Goal: Task Accomplishment & Management: Use online tool/utility

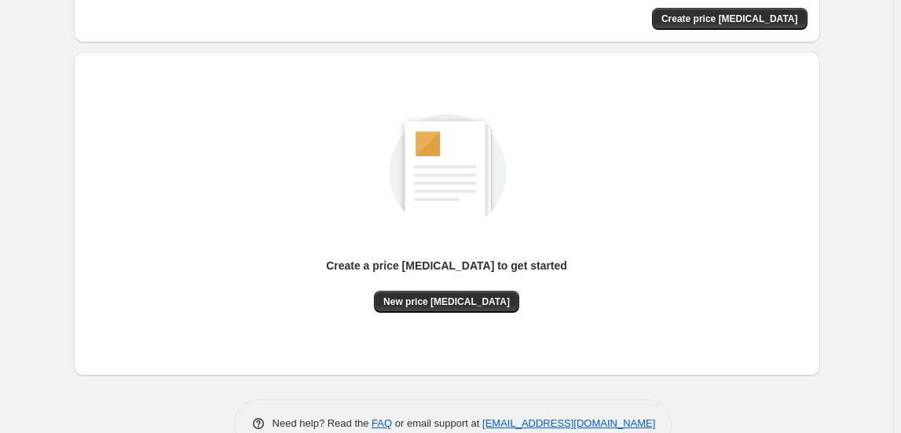
scroll to position [142, 0]
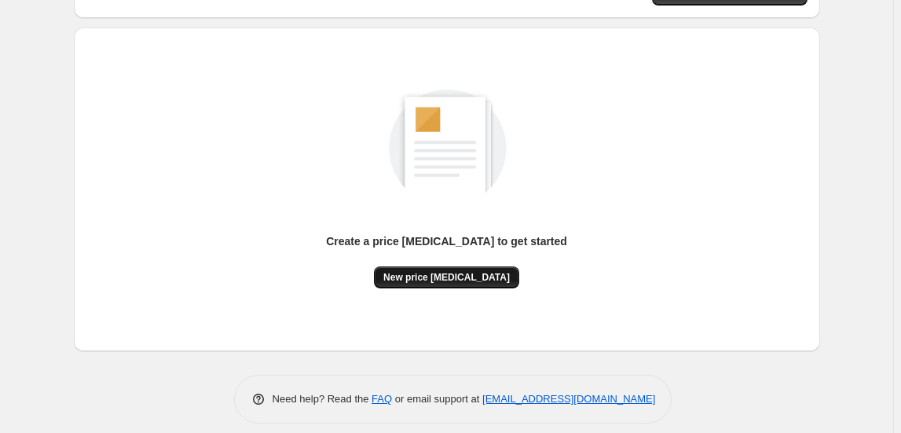
click at [474, 271] on span "New price change job" at bounding box center [446, 277] width 126 height 13
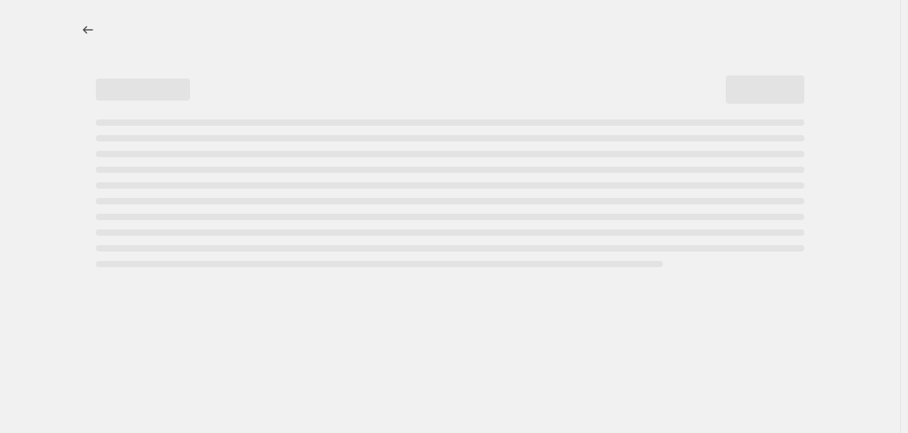
select select "percentage"
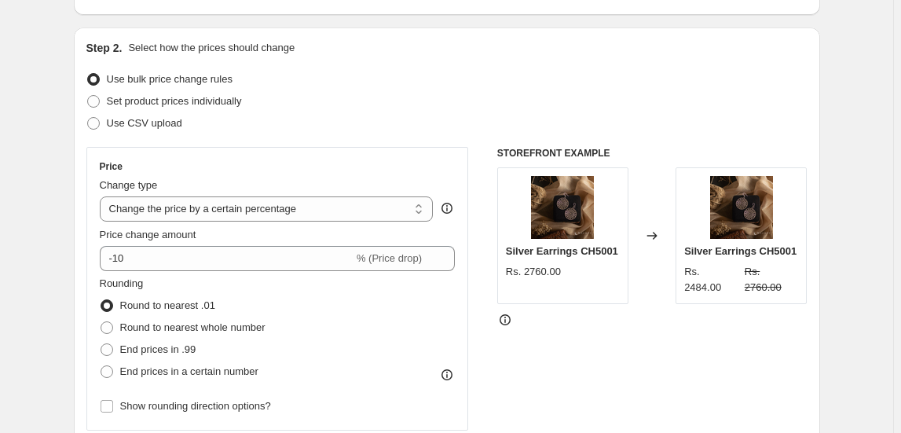
scroll to position [214, 0]
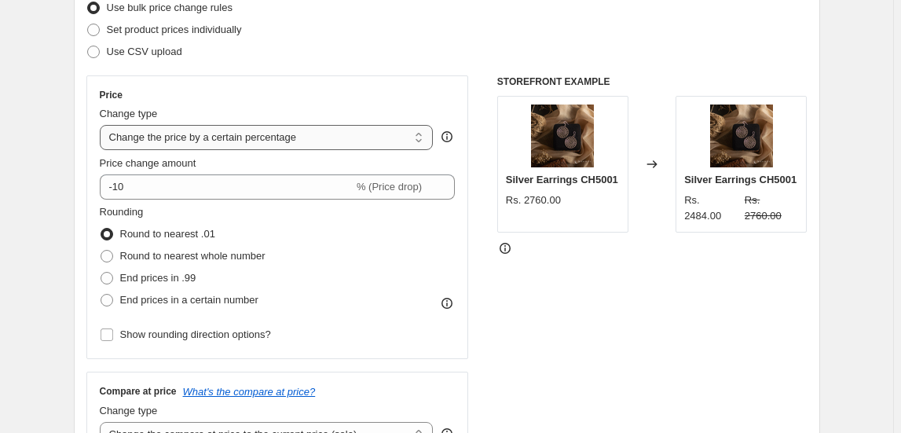
click at [350, 137] on select "Change the price to a certain amount Change the price by a certain amount Chang…" at bounding box center [267, 137] width 334 height 25
click at [102, 125] on select "Change the price to a certain amount Change the price by a certain amount Chang…" at bounding box center [267, 137] width 334 height 25
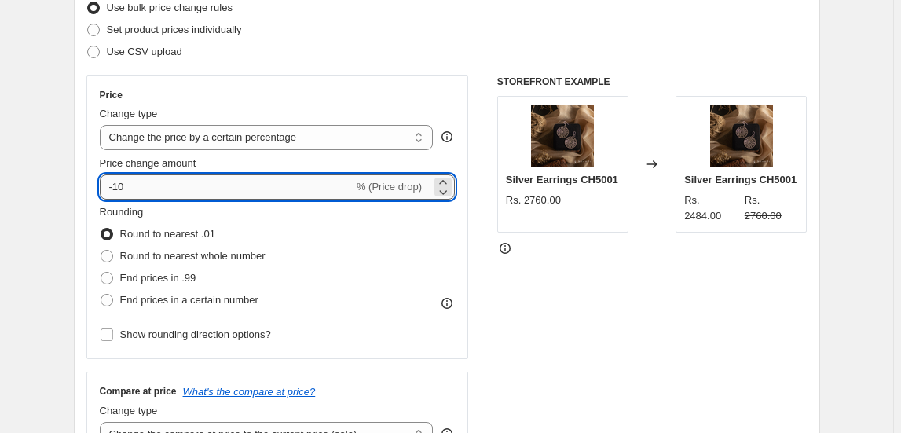
click at [350, 186] on input "-10" at bounding box center [227, 186] width 254 height 25
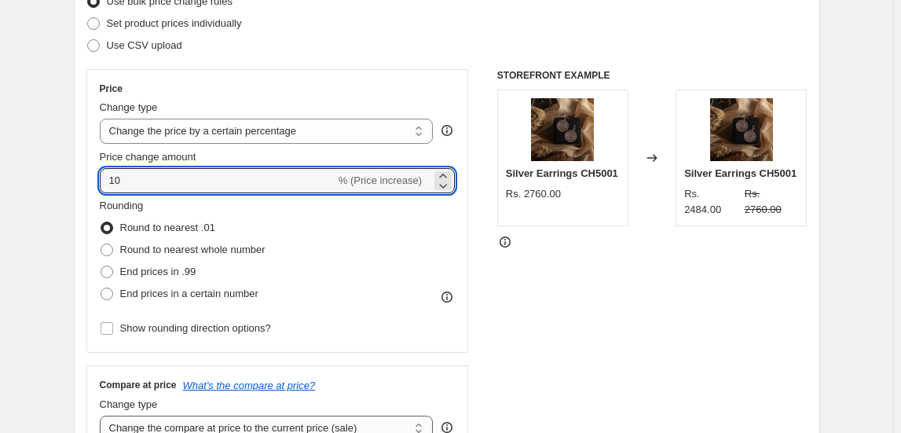
scroll to position [142, 0]
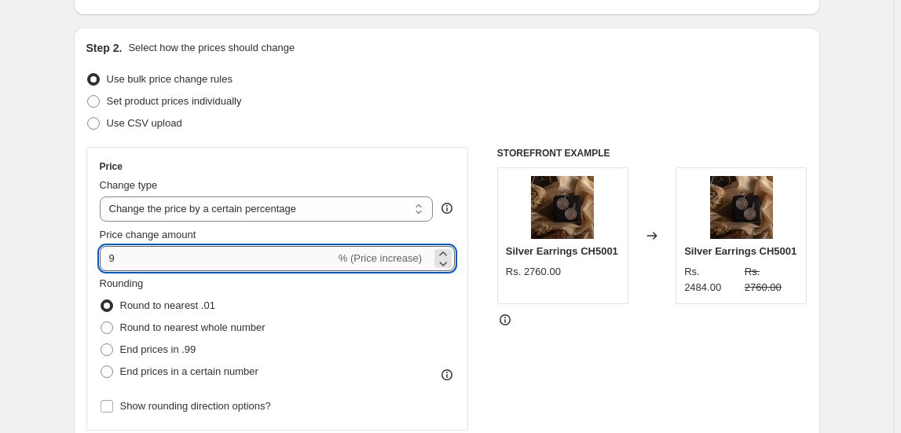
type input "8"
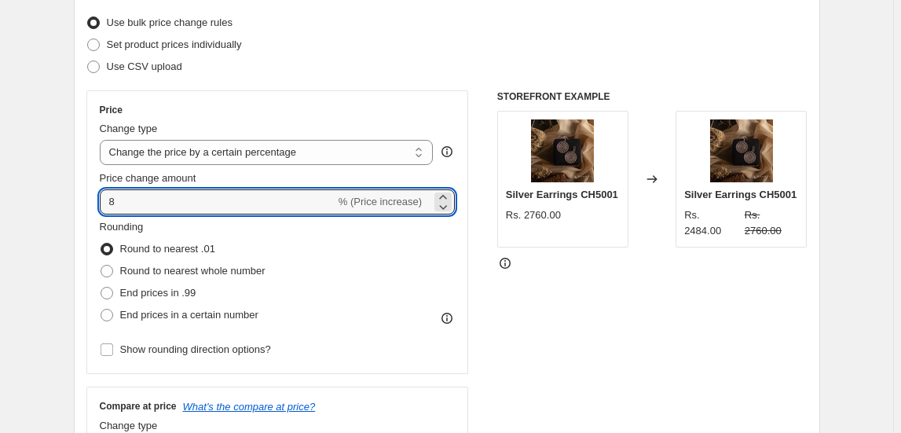
scroll to position [214, 0]
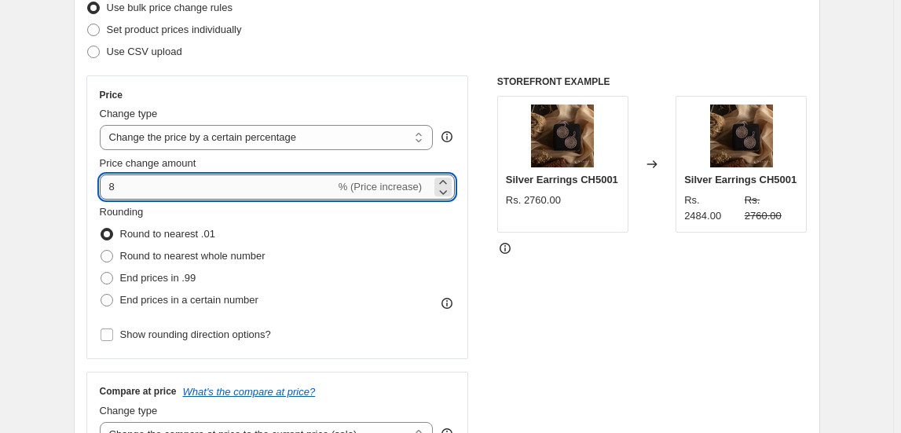
click at [159, 186] on input "8" at bounding box center [218, 186] width 236 height 25
type input "10"
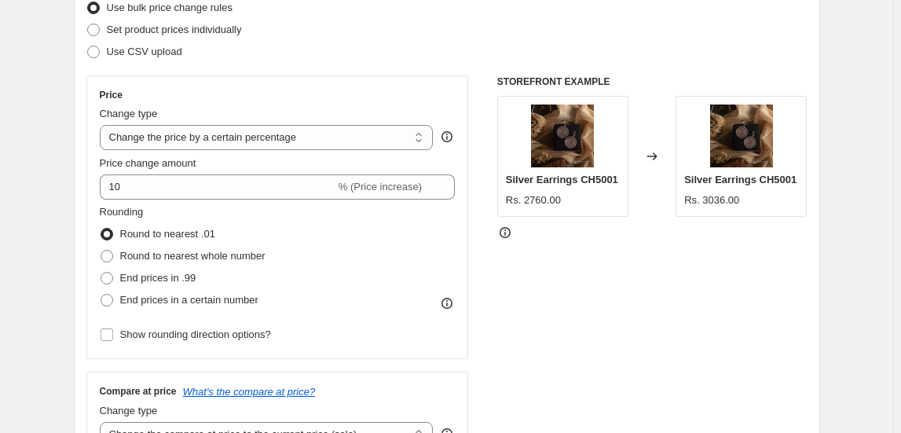
click at [617, 294] on div "STOREFRONT EXAMPLE Silver Earrings CH5001 Rs. 2760.00 Changed to Silver Earring…" at bounding box center [652, 267] width 310 height 385
click at [222, 254] on span "Round to nearest whole number" at bounding box center [192, 256] width 145 height 12
click at [101, 251] on input "Round to nearest whole number" at bounding box center [101, 250] width 1 height 1
radio input "true"
click at [660, 281] on div "STOREFRONT EXAMPLE Silver Earrings CH5001 Rs. 2760.00 Changed to Silver Earring…" at bounding box center [652, 267] width 310 height 385
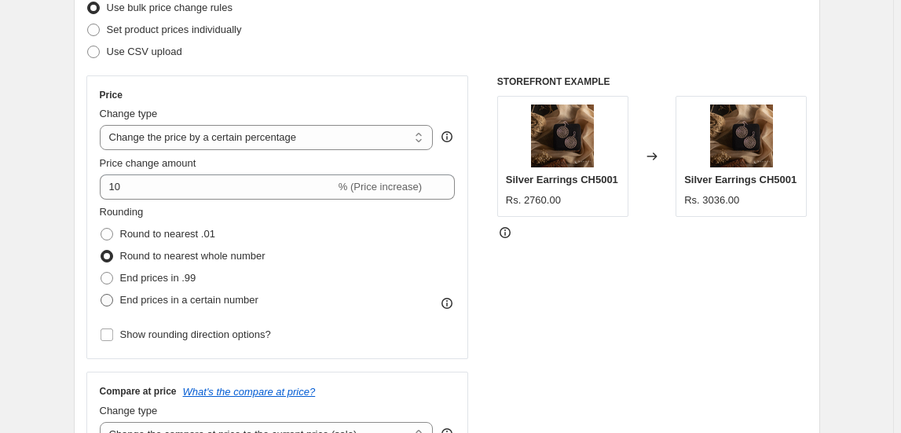
click at [248, 301] on span "End prices in a certain number" at bounding box center [189, 300] width 138 height 12
click at [101, 295] on input "End prices in a certain number" at bounding box center [101, 294] width 1 height 1
radio input "true"
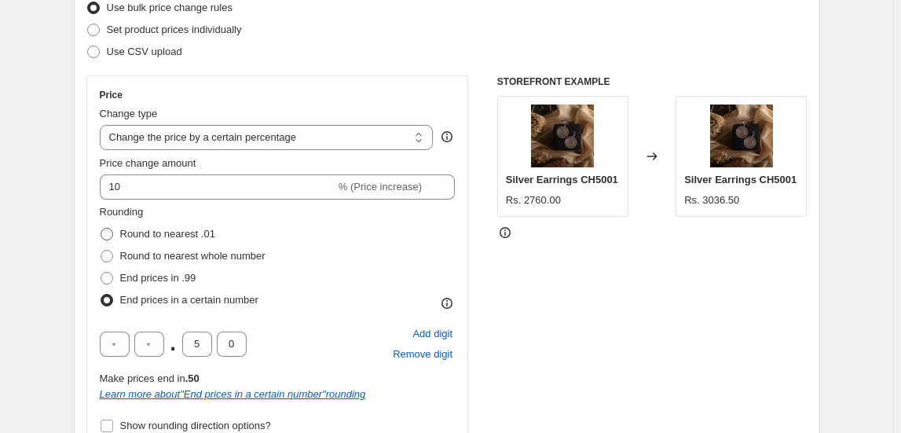
click at [145, 233] on span "Round to nearest .01" at bounding box center [167, 234] width 95 height 12
click at [101, 229] on input "Round to nearest .01" at bounding box center [101, 228] width 1 height 1
radio input "true"
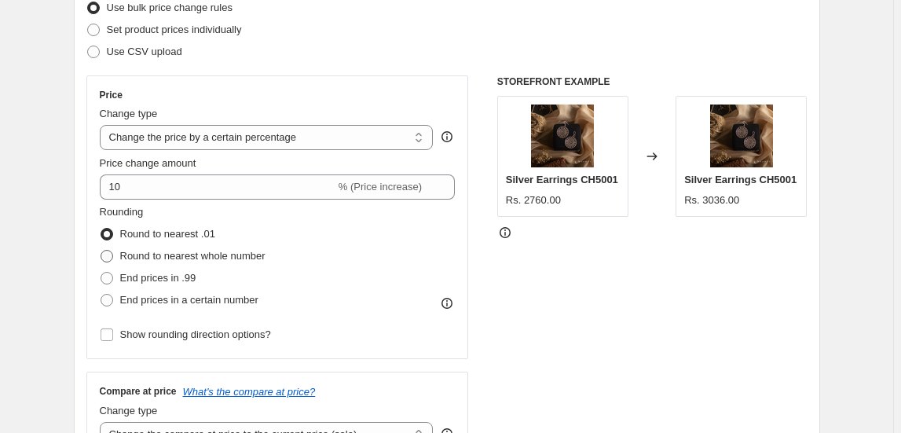
click at [225, 254] on span "Round to nearest whole number" at bounding box center [192, 256] width 145 height 12
click at [101, 251] on input "Round to nearest whole number" at bounding box center [101, 250] width 1 height 1
radio input "true"
click at [598, 271] on div "STOREFRONT EXAMPLE Silver Earrings CH5001 Rs. 2760.00 Changed to Silver Earring…" at bounding box center [652, 267] width 310 height 385
click at [123, 237] on span "Round to nearest .01" at bounding box center [167, 234] width 95 height 12
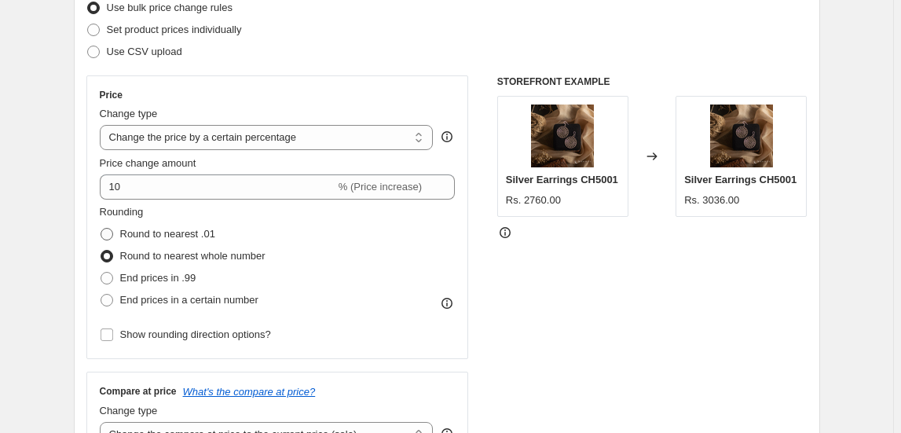
click at [101, 229] on input "Round to nearest .01" at bounding box center [101, 228] width 1 height 1
radio input "true"
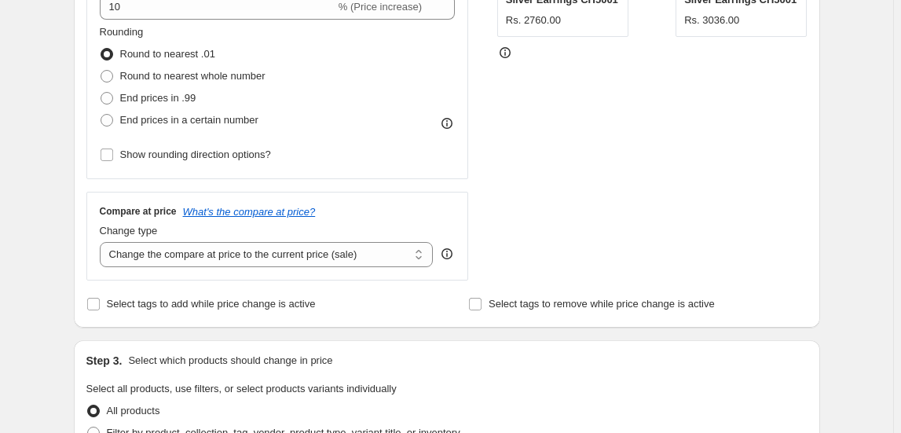
scroll to position [428, 0]
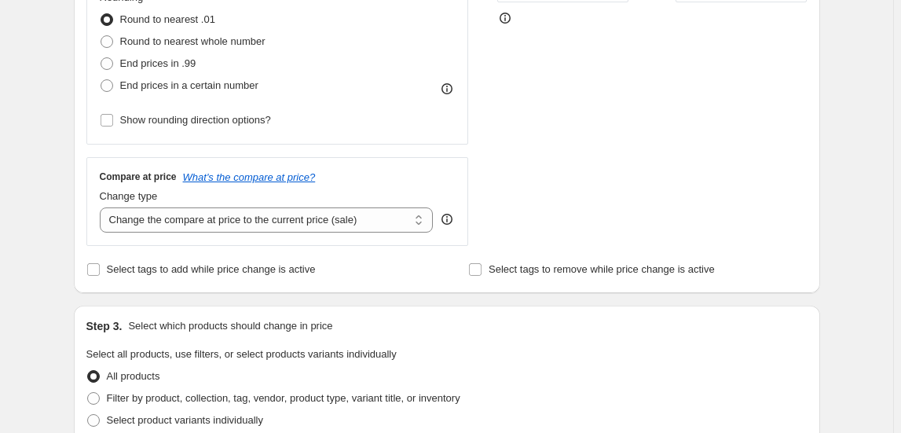
click at [319, 232] on div "Compare at price What's the compare at price? Change type Change the compare at…" at bounding box center [277, 201] width 383 height 88
click at [322, 222] on select "Change the compare at price to the current price (sale) Change the compare at p…" at bounding box center [267, 219] width 334 height 25
click at [234, 173] on icon "What's the compare at price?" at bounding box center [249, 177] width 133 height 12
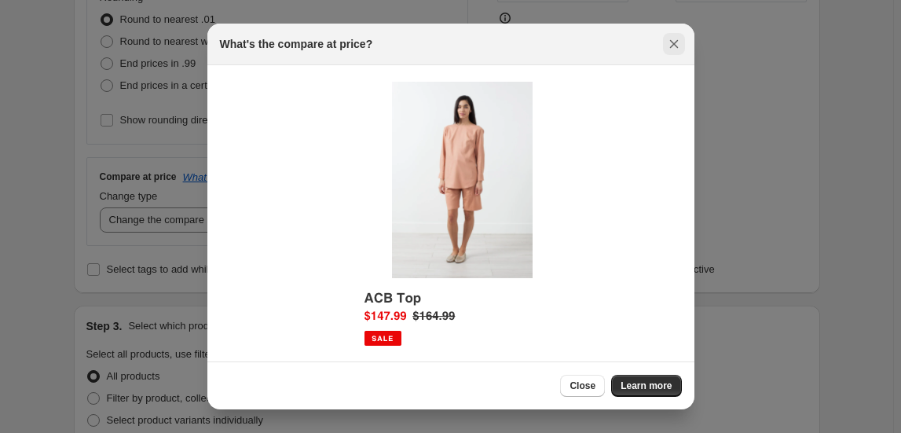
click at [671, 40] on icon "Close" at bounding box center [674, 44] width 16 height 16
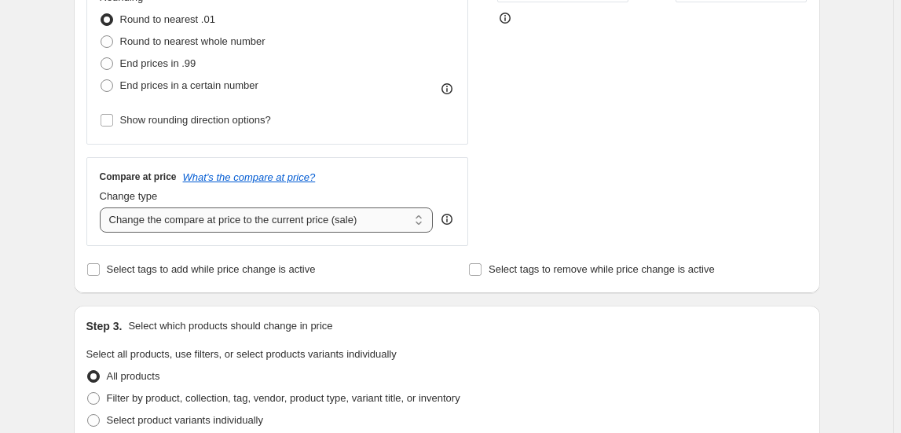
click at [157, 222] on select "Change the compare at price to the current price (sale) Change the compare at p…" at bounding box center [267, 219] width 334 height 25
select select "remove"
click at [102, 207] on select "Change the compare at price to the current price (sale) Change the compare at p…" at bounding box center [267, 219] width 334 height 25
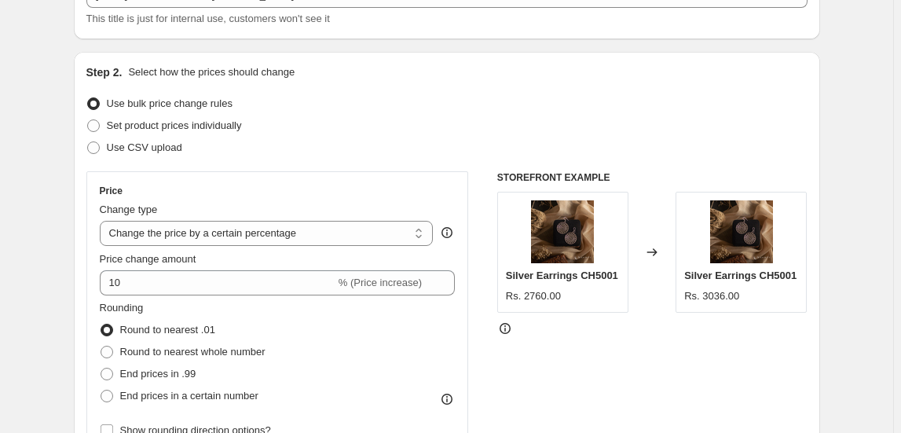
scroll to position [0, 0]
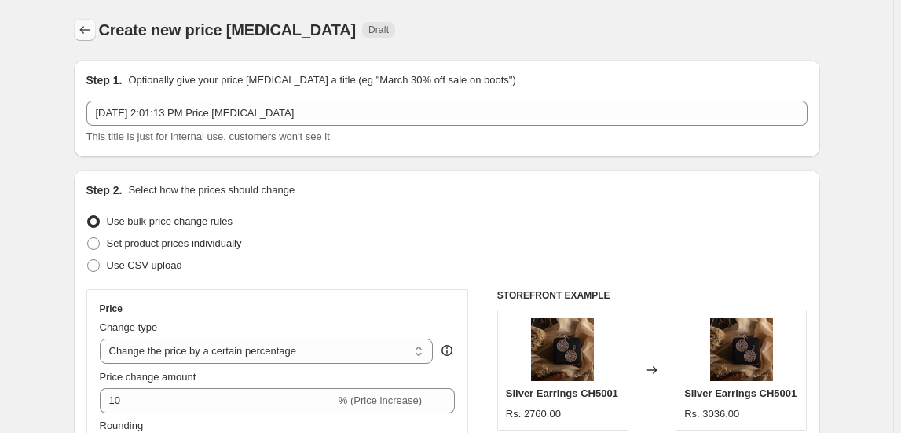
click at [88, 27] on icon "Price change jobs" at bounding box center [85, 30] width 16 height 16
